Goal: Information Seeking & Learning: Learn about a topic

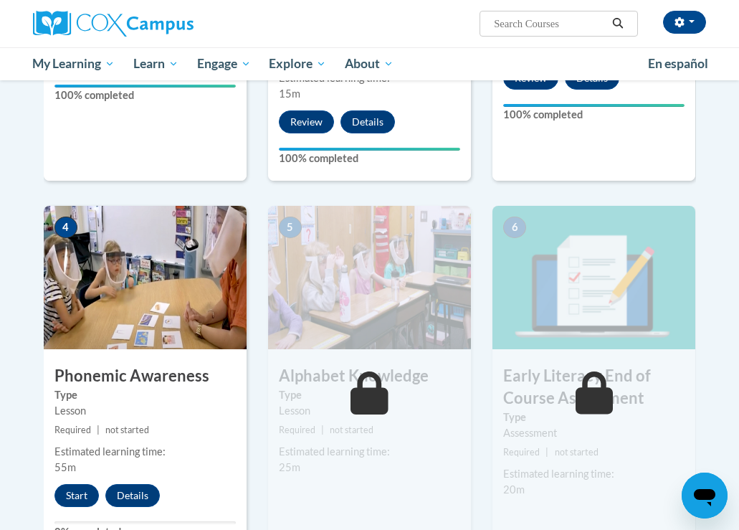
drag, startPoint x: 125, startPoint y: 423, endPoint x: 125, endPoint y: 415, distance: 7.9
click at [125, 416] on div "4 Phonemic Awareness Type Lesson Required | not started Estimated learning time…" at bounding box center [145, 380] width 203 height 348
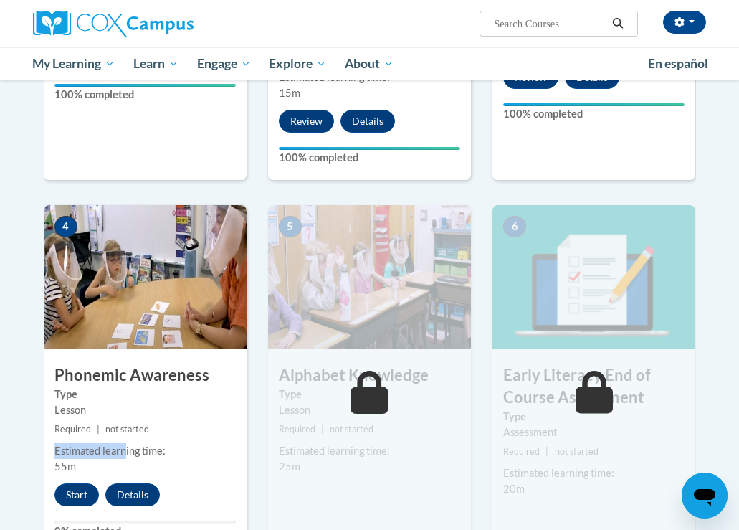
scroll to position [599, 0]
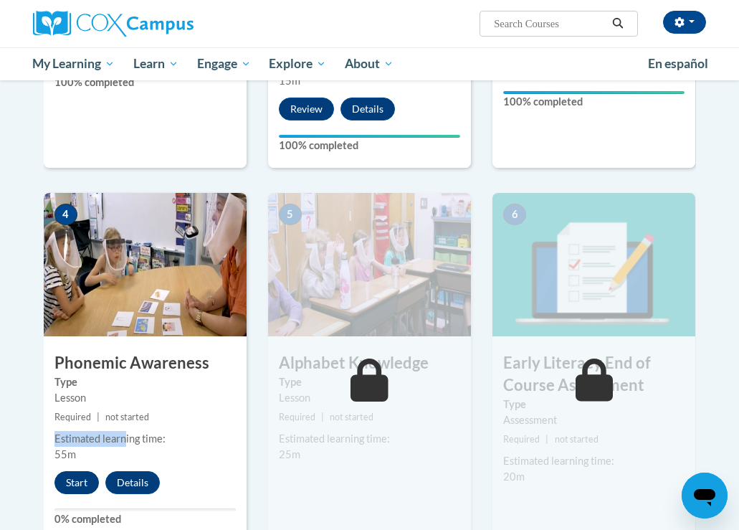
click at [82, 471] on button "Start" at bounding box center [76, 482] width 44 height 23
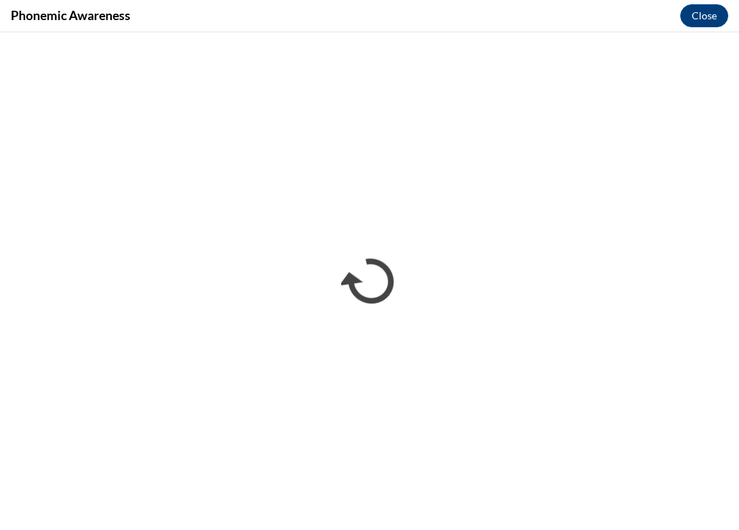
scroll to position [0, 0]
